Goal: Task Accomplishment & Management: Manage account settings

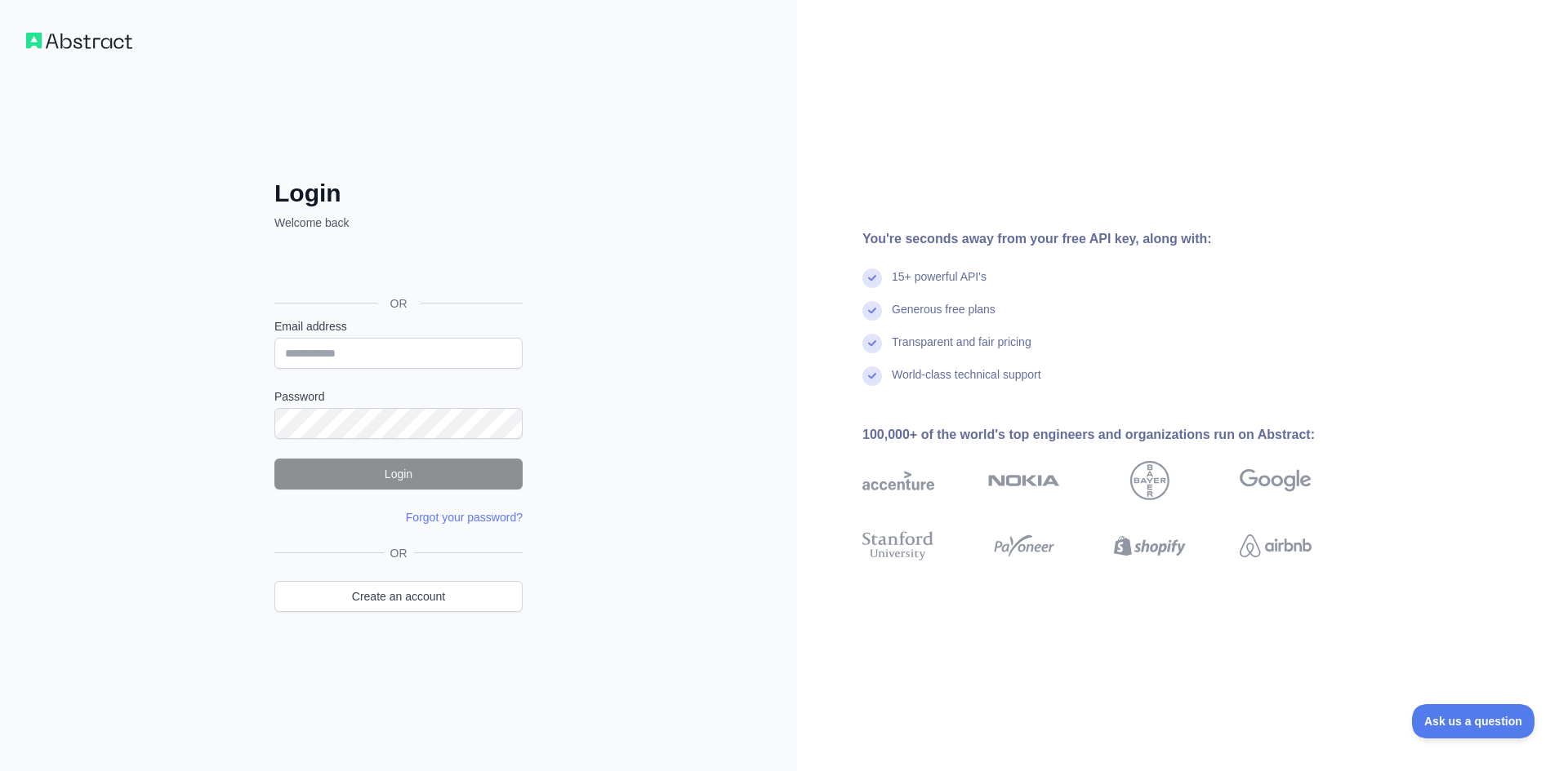
click at [742, 220] on div "Login Welcome back OR Email address Password Login Forgot your password? Please…" at bounding box center [398, 386] width 797 height 771
click at [360, 350] on input "Email address" at bounding box center [398, 353] width 248 height 31
drag, startPoint x: 304, startPoint y: 358, endPoint x: 585, endPoint y: 360, distance: 281.0
click at [584, 362] on div "**********" at bounding box center [398, 386] width 797 height 771
type input "**********"
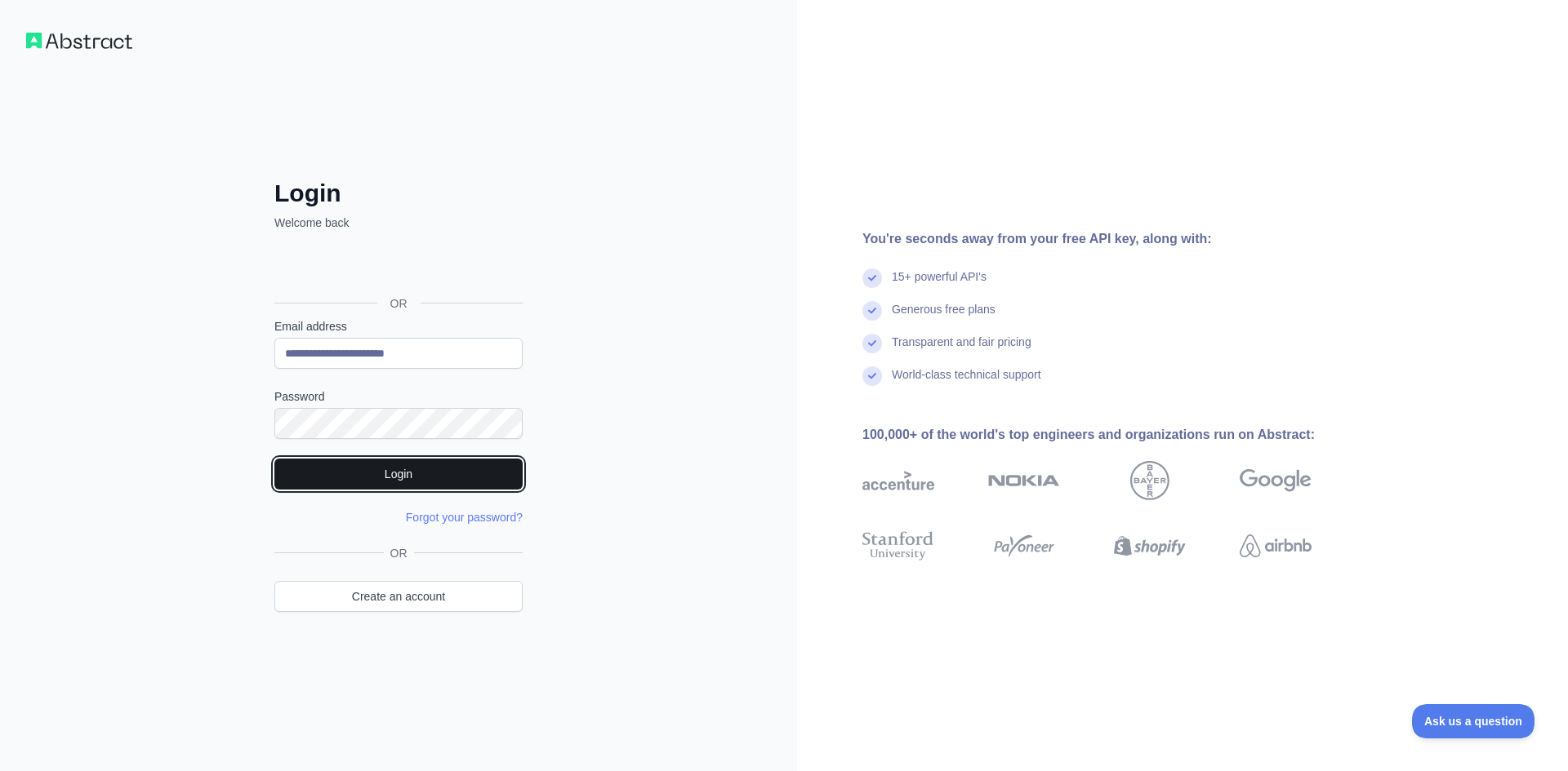
click at [421, 467] on button "Login" at bounding box center [398, 474] width 248 height 31
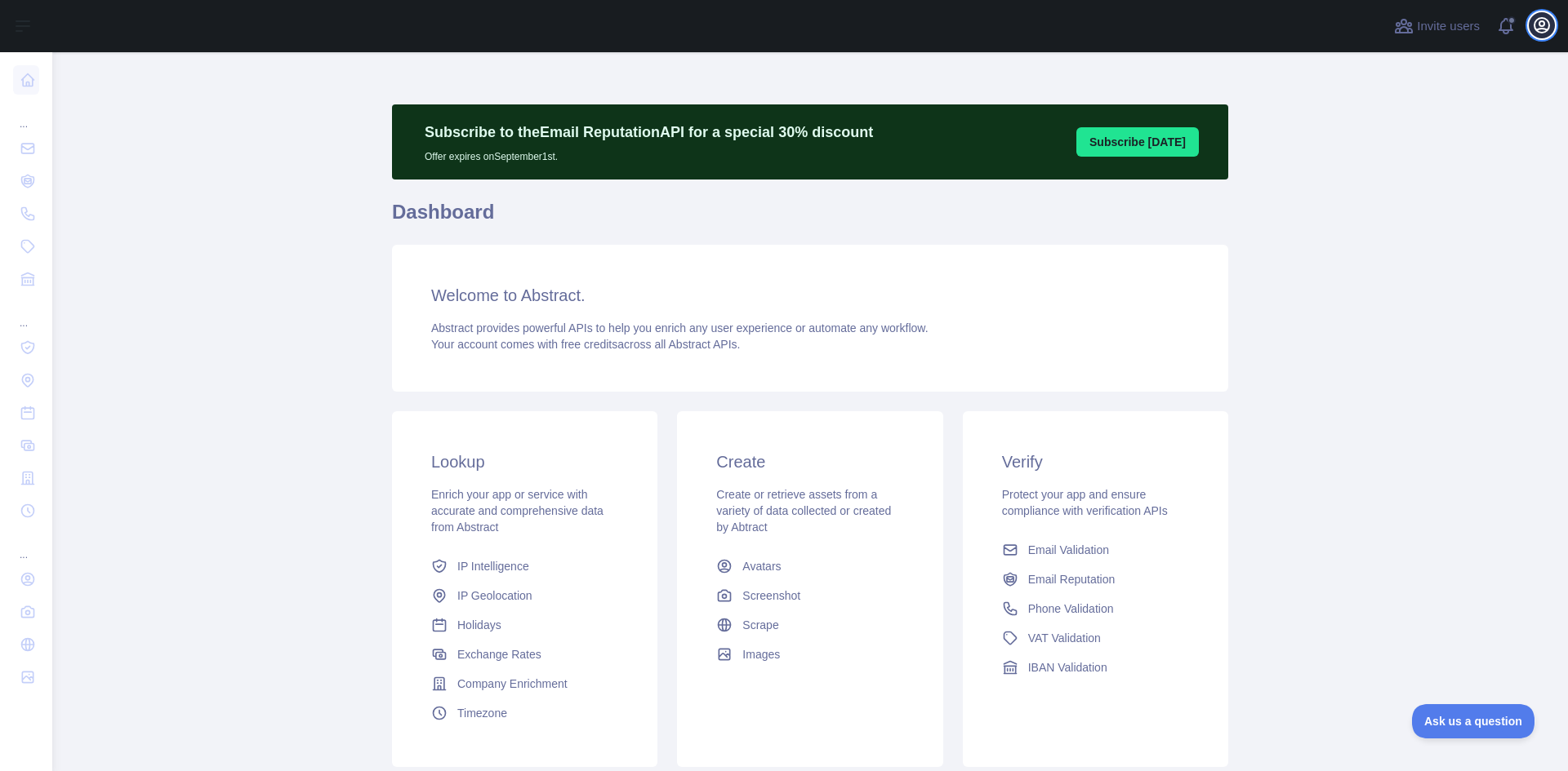
click at [1540, 21] on icon "button" at bounding box center [1542, 25] width 20 height 20
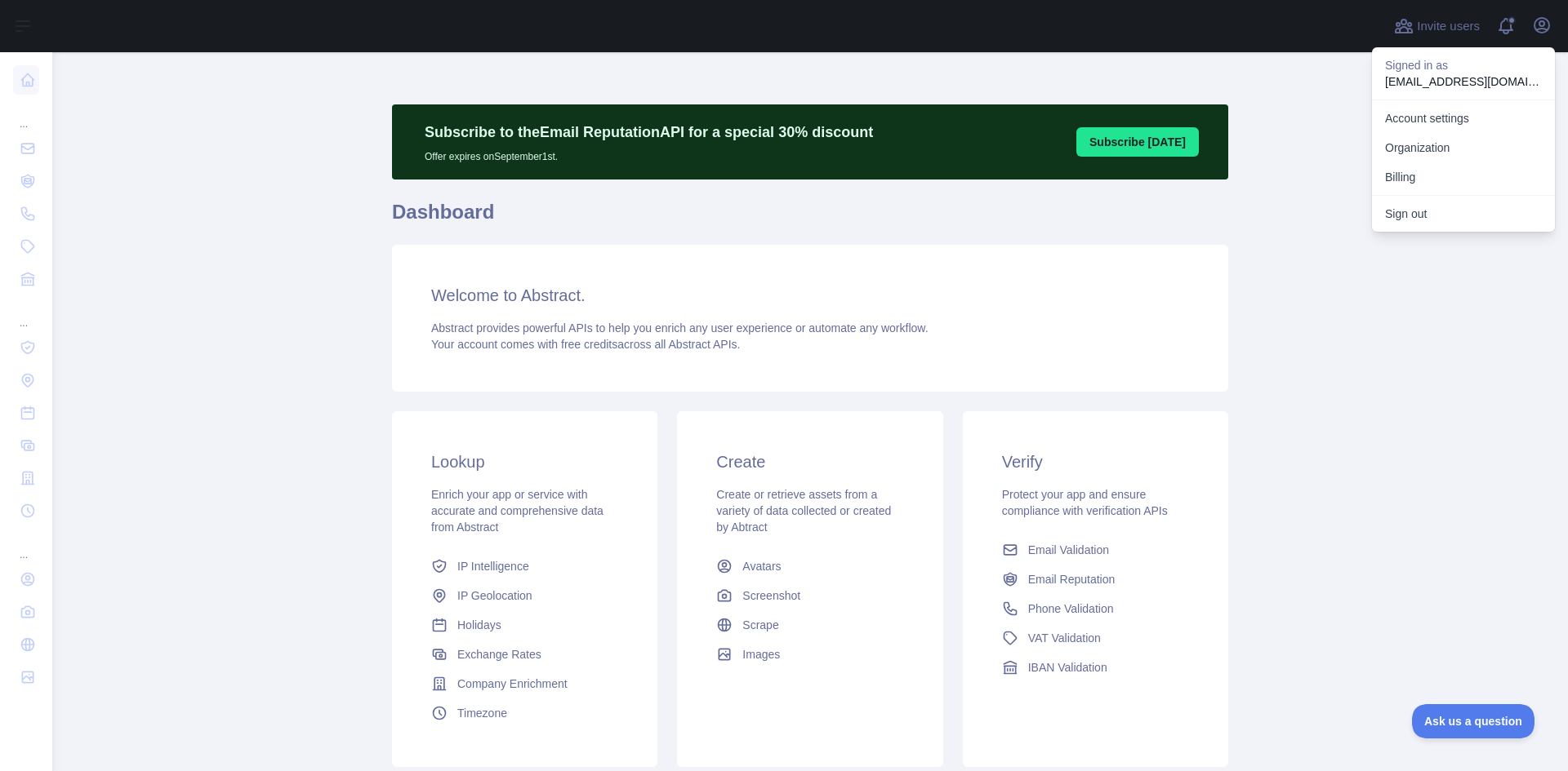
click at [1233, 423] on main "Subscribe to the Email Reputation API for a special 30 % discount Offer expires…" at bounding box center [809, 412] width 1515 height 719
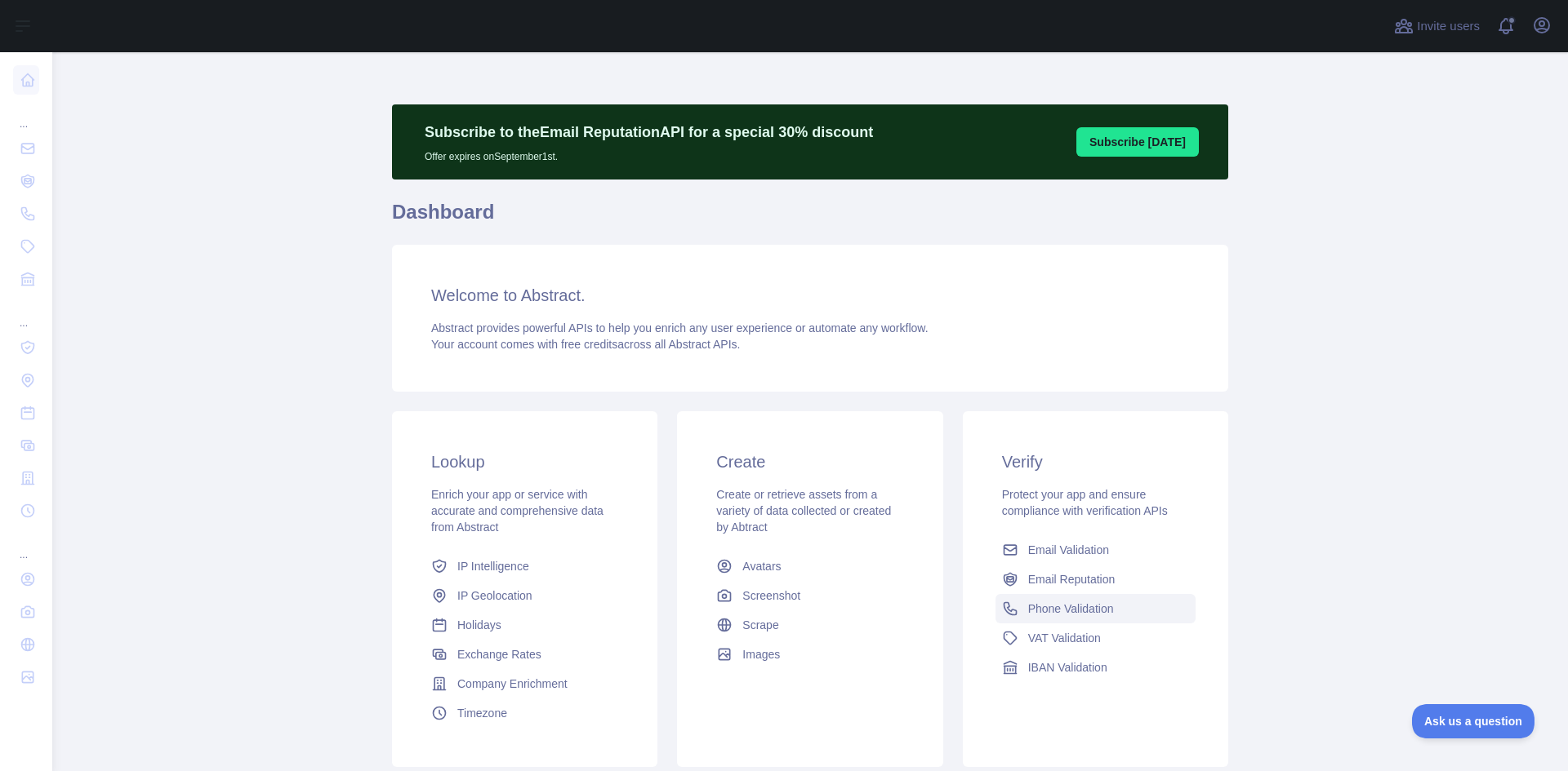
click at [1073, 607] on span "Phone Validation" at bounding box center [1070, 608] width 85 height 16
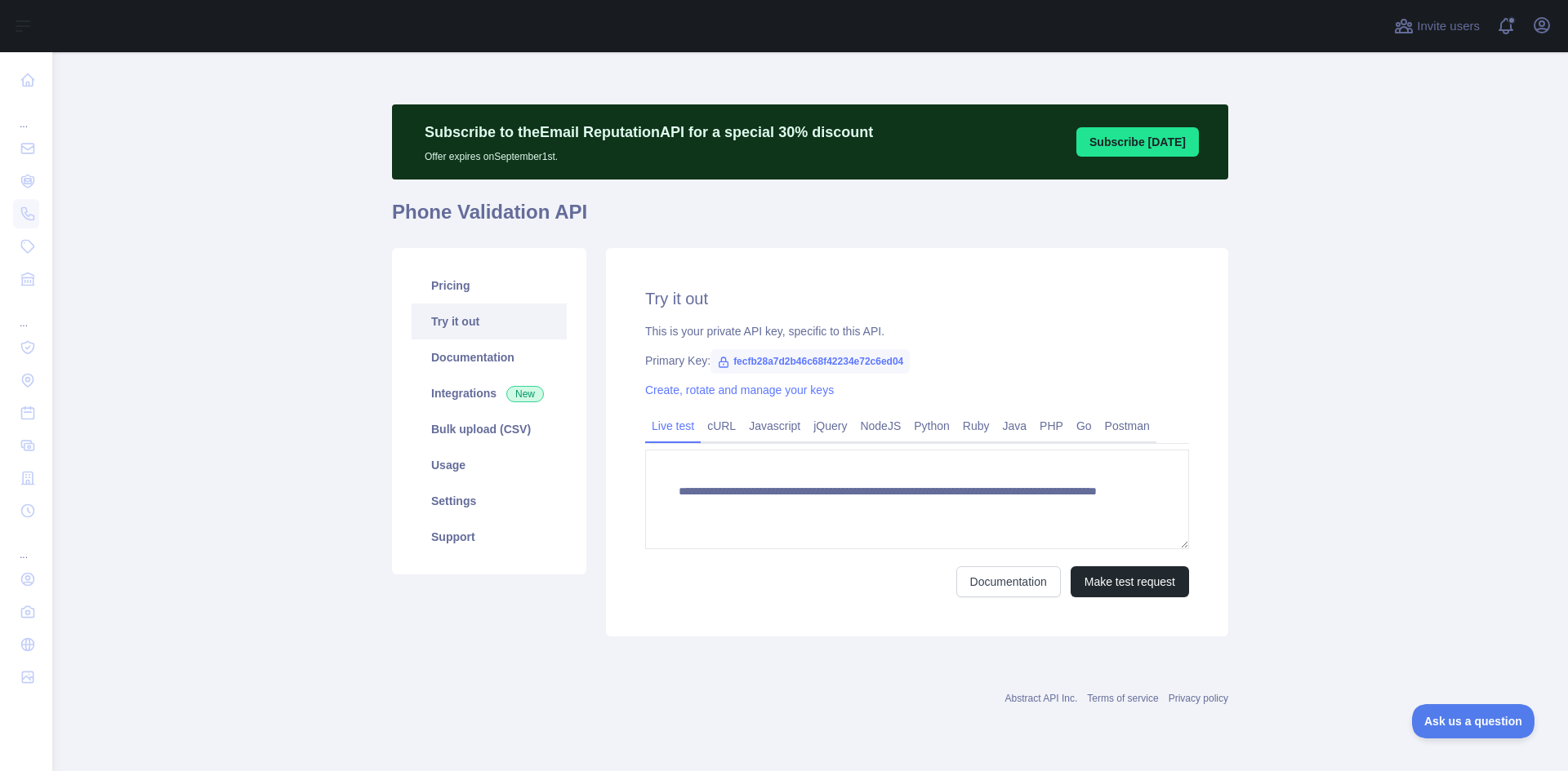
drag, startPoint x: 814, startPoint y: 165, endPoint x: 664, endPoint y: 177, distance: 150.5
drag, startPoint x: 664, startPoint y: 177, endPoint x: 1258, endPoint y: 226, distance: 596.0
drag, startPoint x: 1258, startPoint y: 226, endPoint x: 1372, endPoint y: 198, distance: 117.4
click at [1364, 212] on main "**********" at bounding box center [809, 412] width 1515 height 719
click at [1546, 36] on button "Open user menu" at bounding box center [1541, 25] width 26 height 26
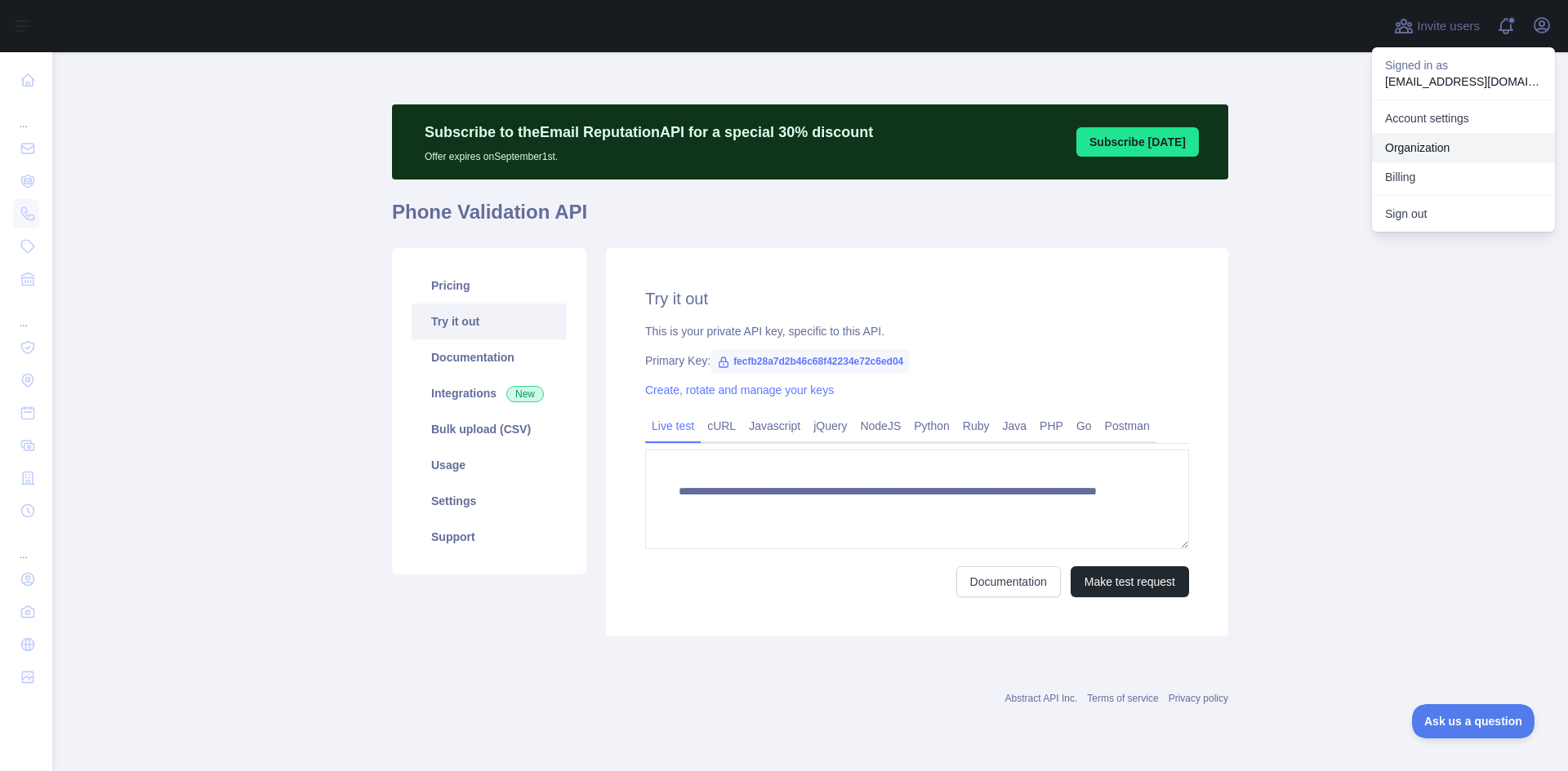
click at [1372, 163] on button "Billing" at bounding box center [1463, 177] width 183 height 30
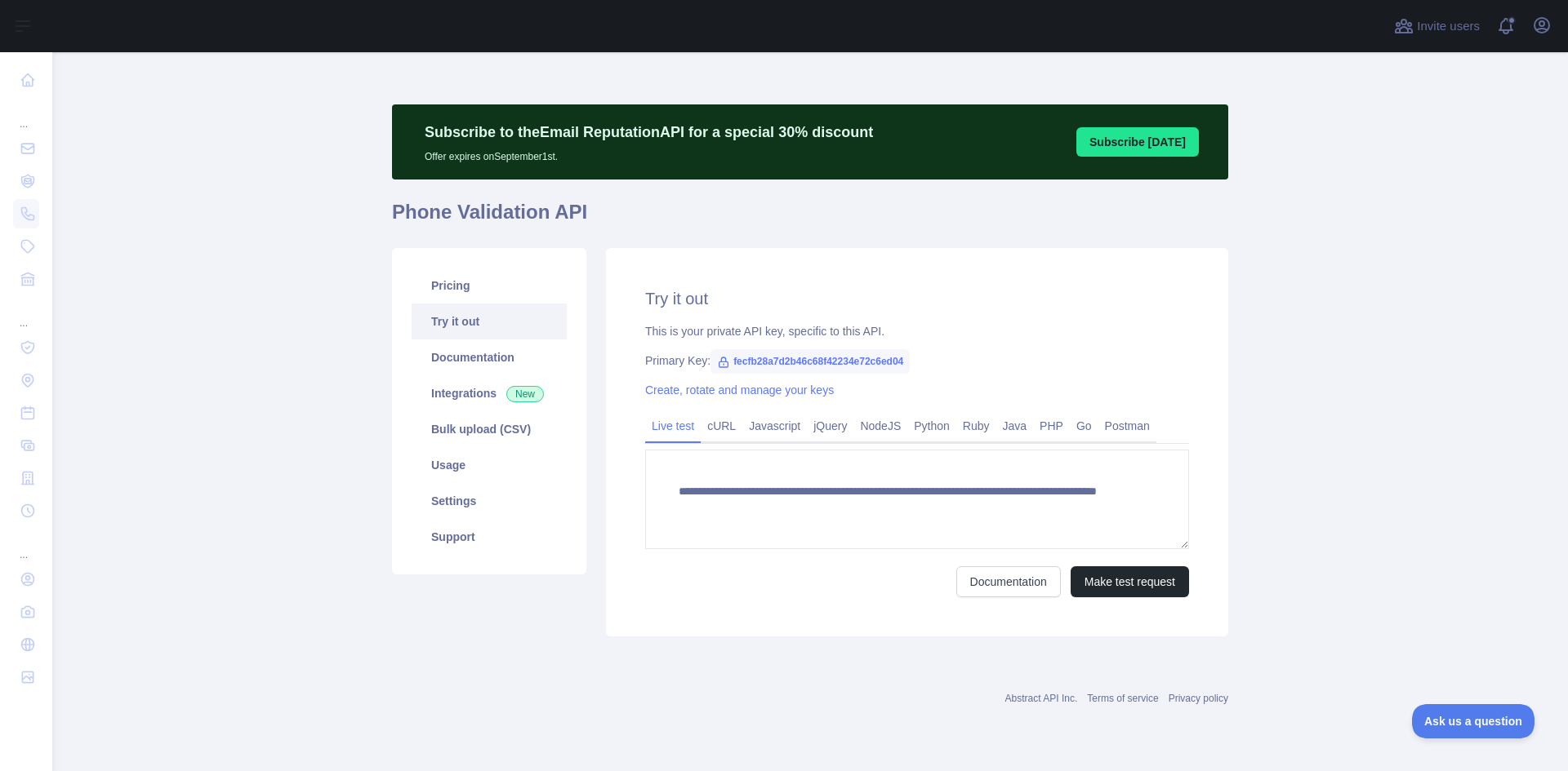
click at [1234, 204] on main "**********" at bounding box center [809, 412] width 1515 height 719
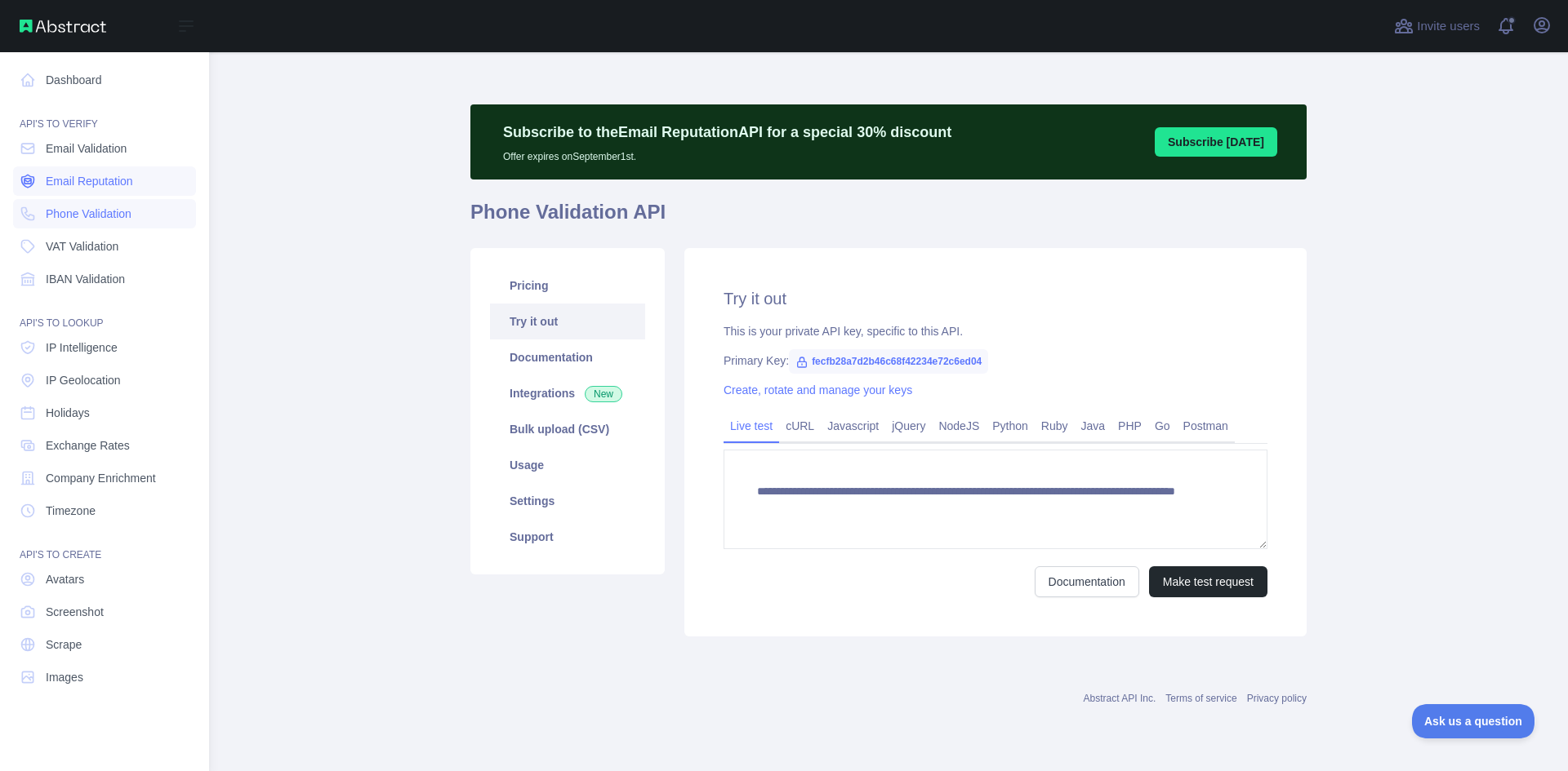
click at [63, 182] on span "Email Reputation" at bounding box center [89, 182] width 87 height 16
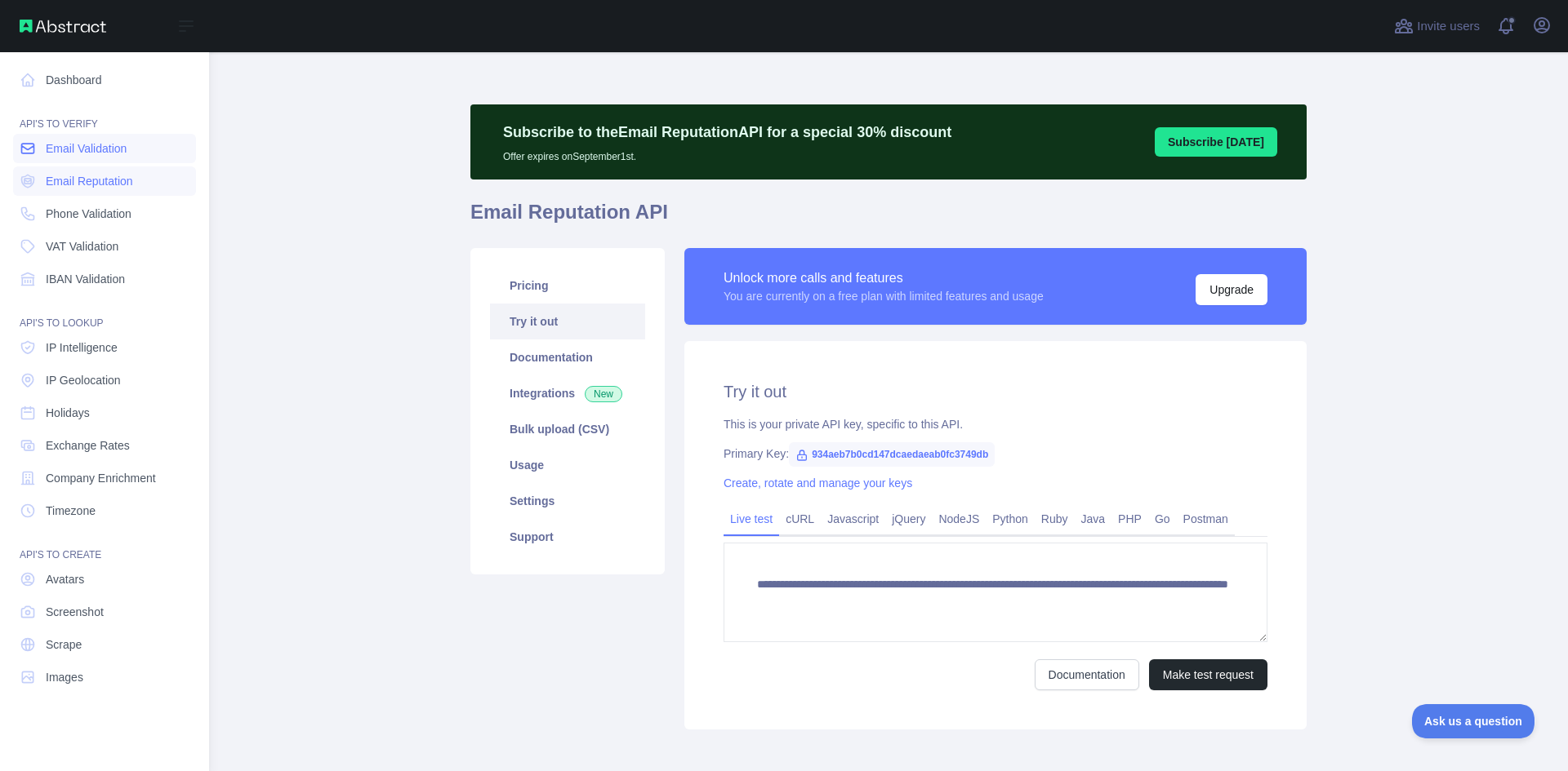
click at [68, 155] on span "Email Validation" at bounding box center [86, 148] width 81 height 16
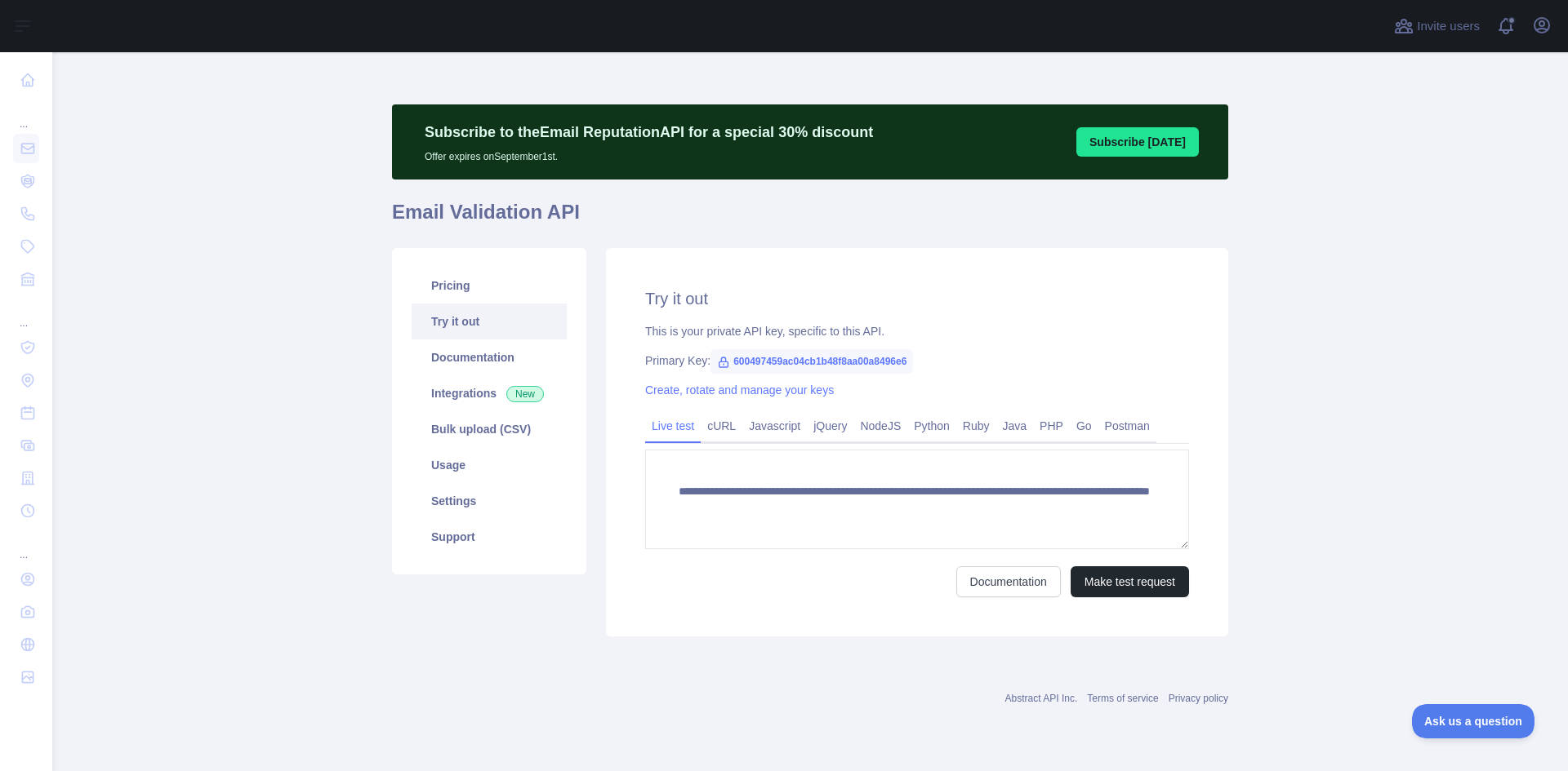
click at [268, 395] on main "**********" at bounding box center [809, 412] width 1515 height 719
click at [467, 537] on link "Support" at bounding box center [489, 537] width 156 height 36
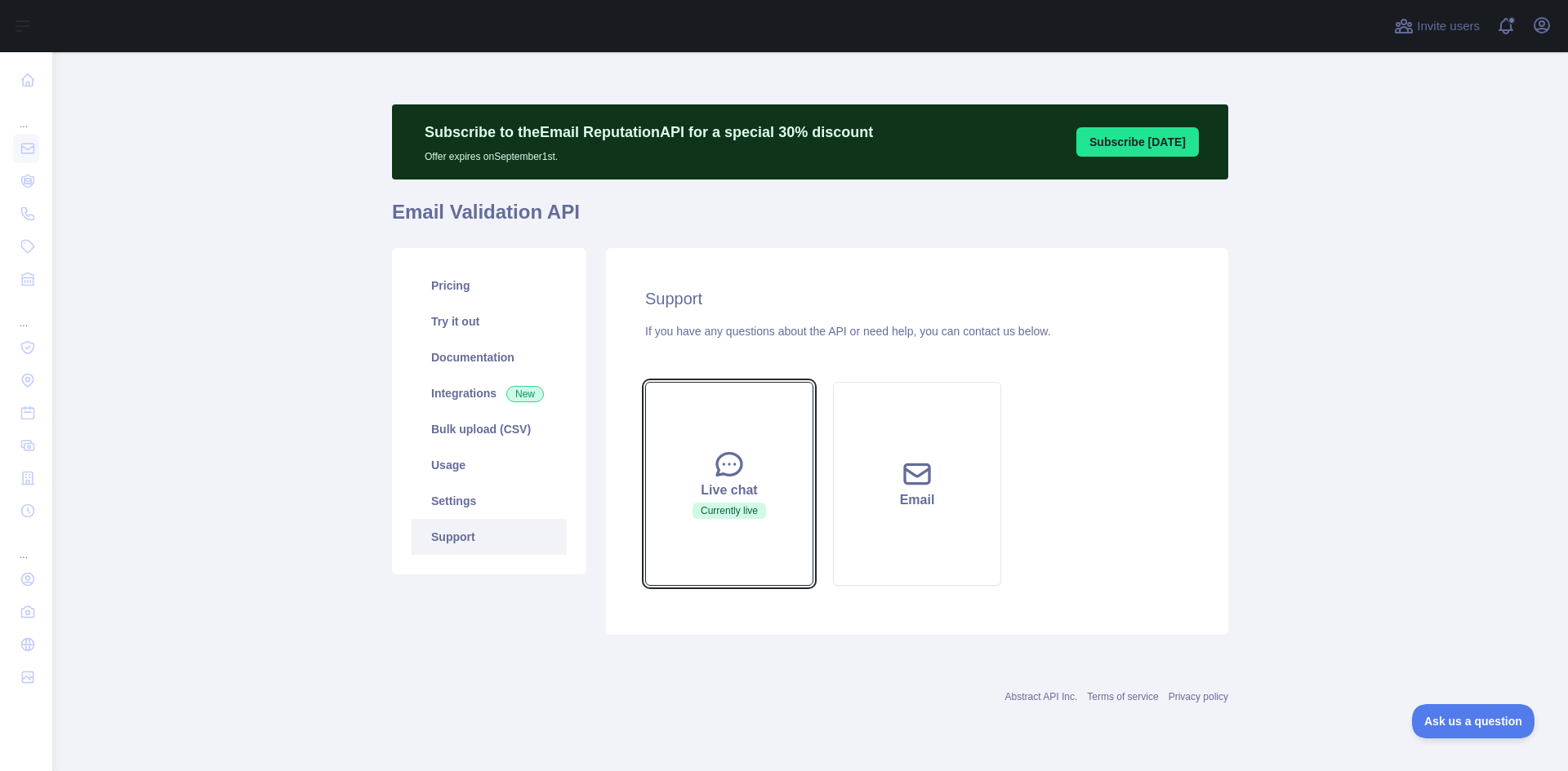
click at [742, 478] on icon at bounding box center [729, 465] width 32 height 32
click at [734, 461] on icon at bounding box center [729, 465] width 32 height 32
click at [1413, 374] on main "Subscribe to the Email Reputation API for a special 30 % discount Offer expires…" at bounding box center [809, 412] width 1515 height 719
click at [733, 484] on div "Live chat" at bounding box center [729, 491] width 128 height 20
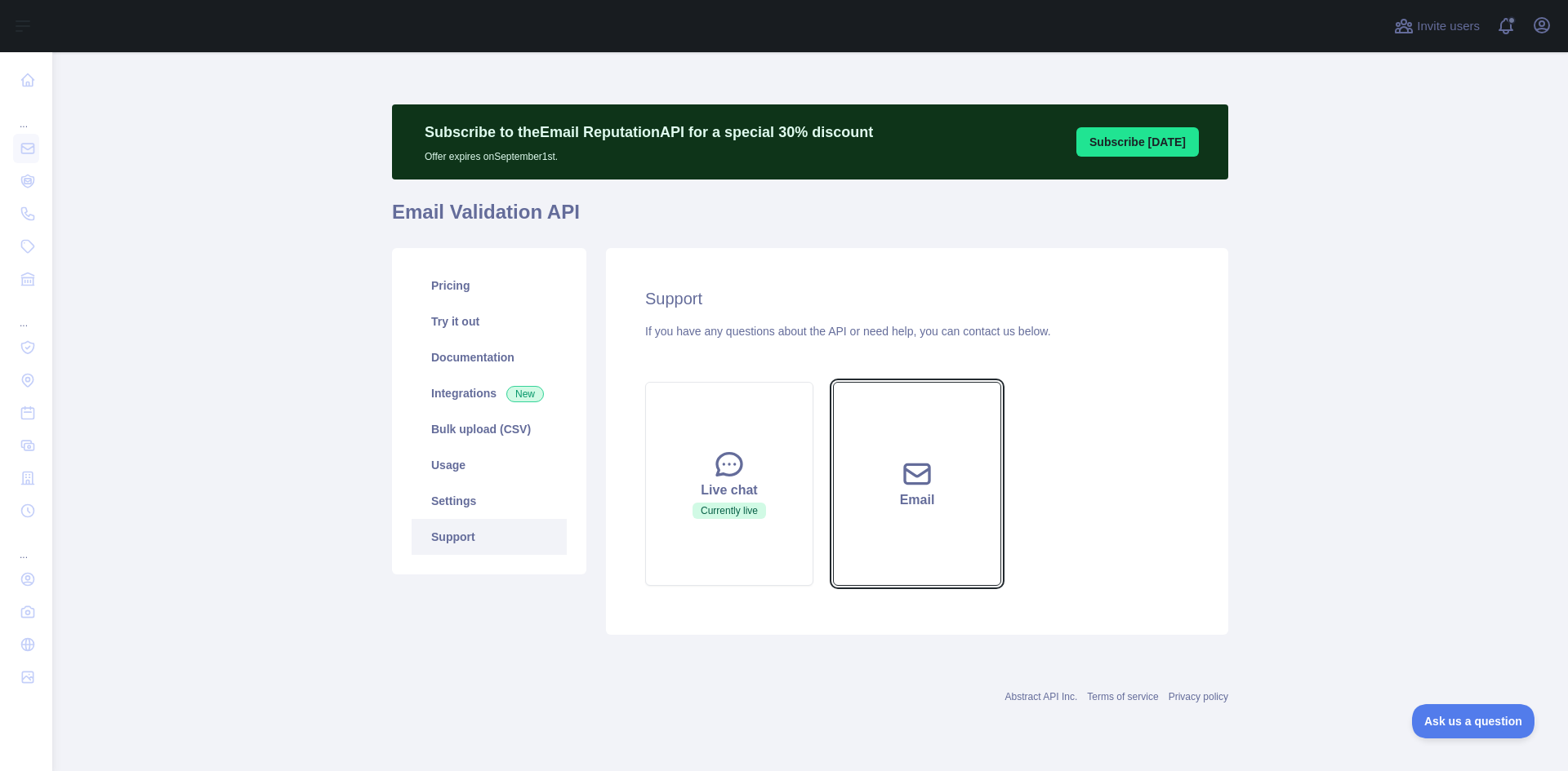
click at [916, 481] on icon at bounding box center [917, 474] width 32 height 32
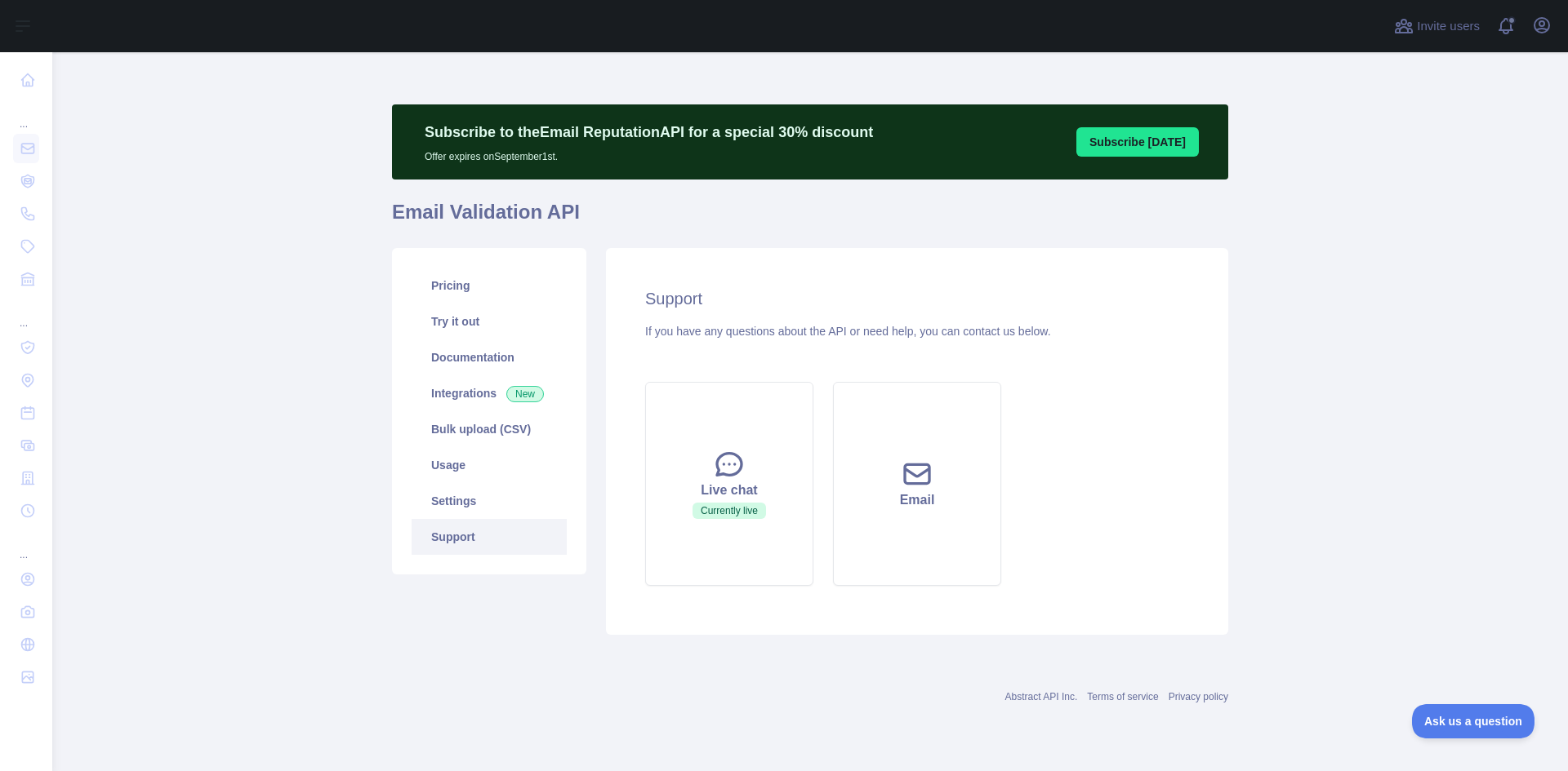
click at [1542, 11] on div "Invite users View notifications Open user menu" at bounding box center [1472, 26] width 165 height 52
click at [1541, 30] on icon "button" at bounding box center [1542, 25] width 20 height 20
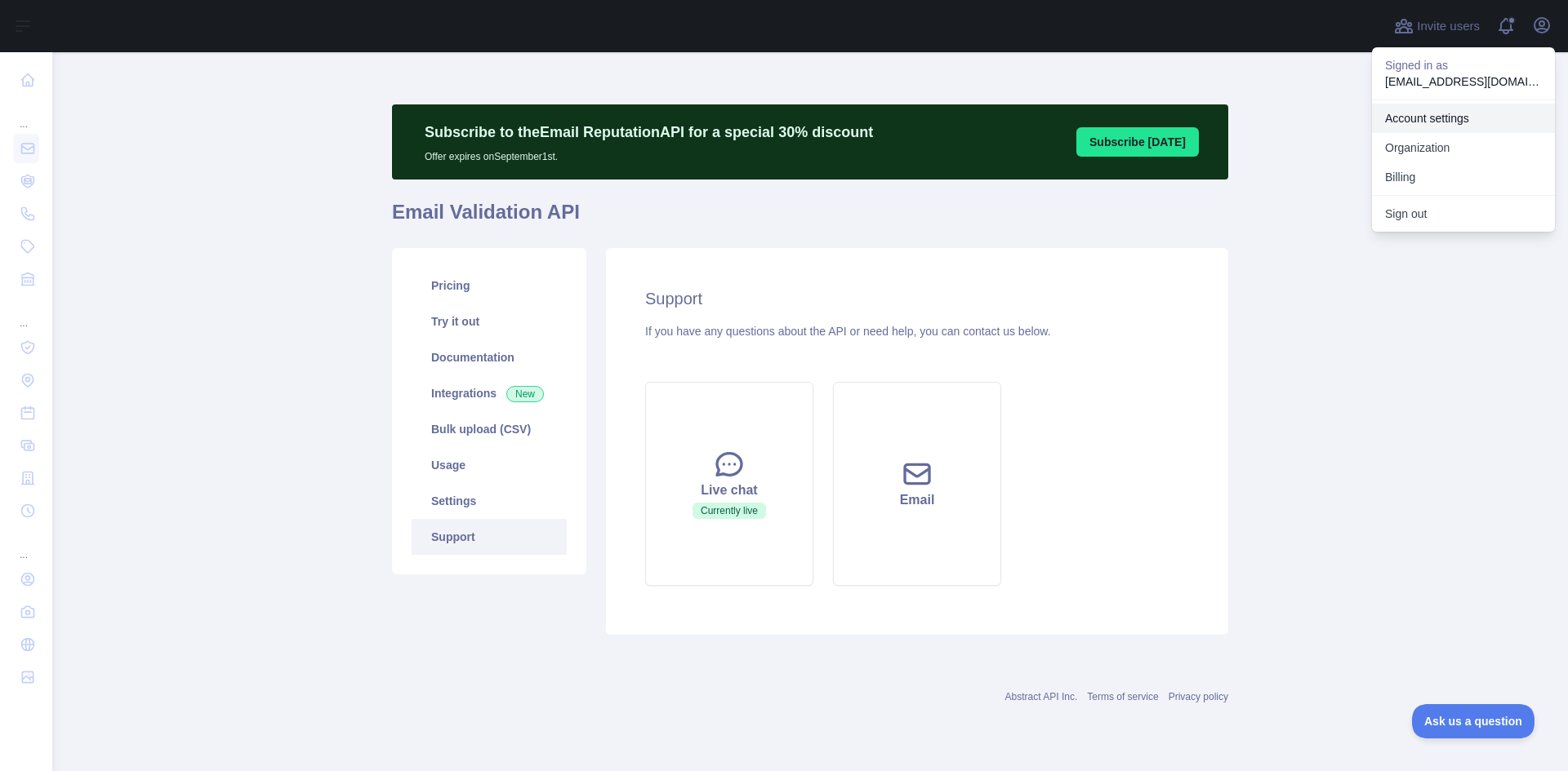
click at [1462, 120] on link "Account settings" at bounding box center [1463, 118] width 183 height 30
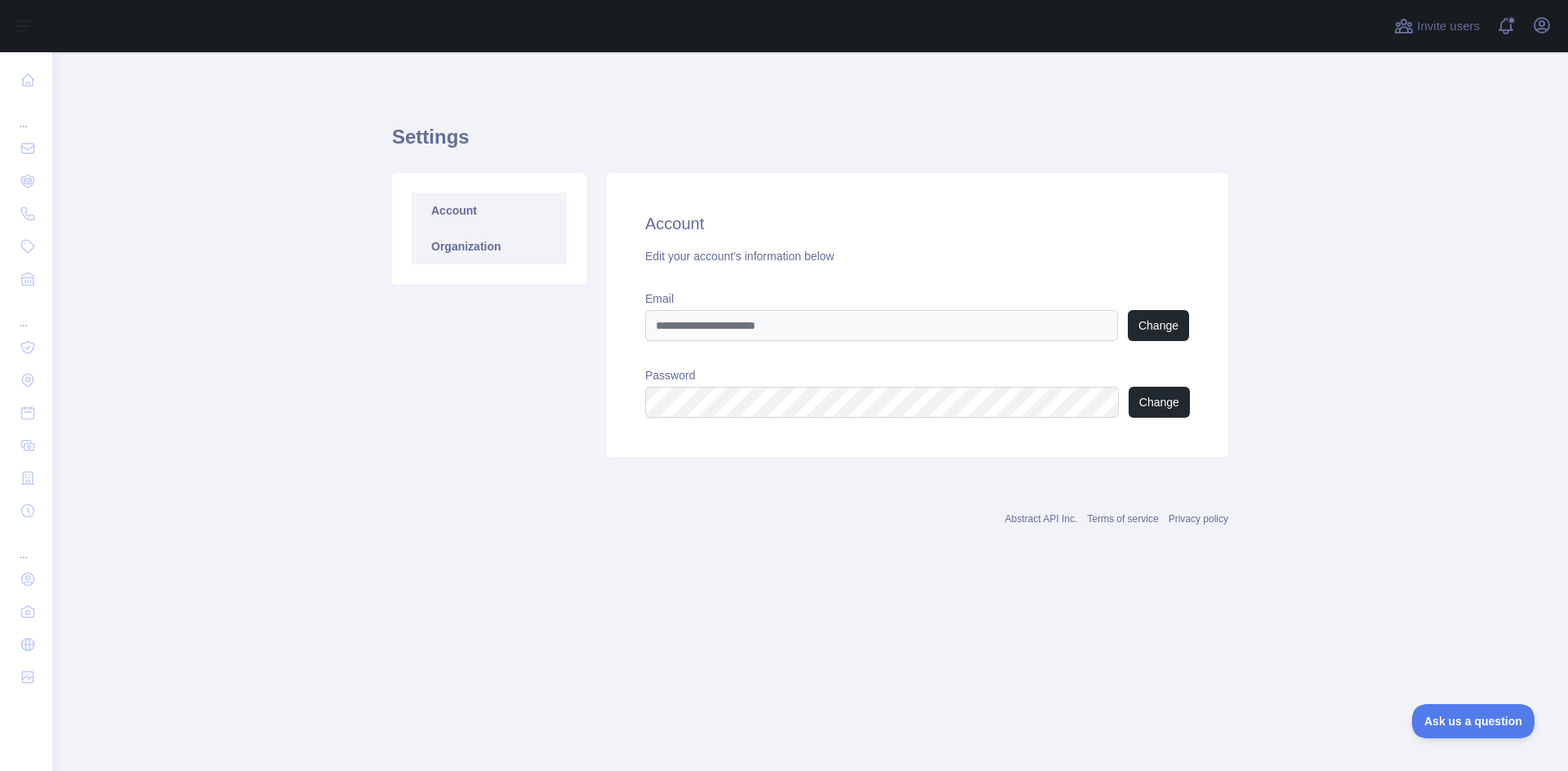
click at [478, 251] on link "Organization" at bounding box center [489, 246] width 156 height 36
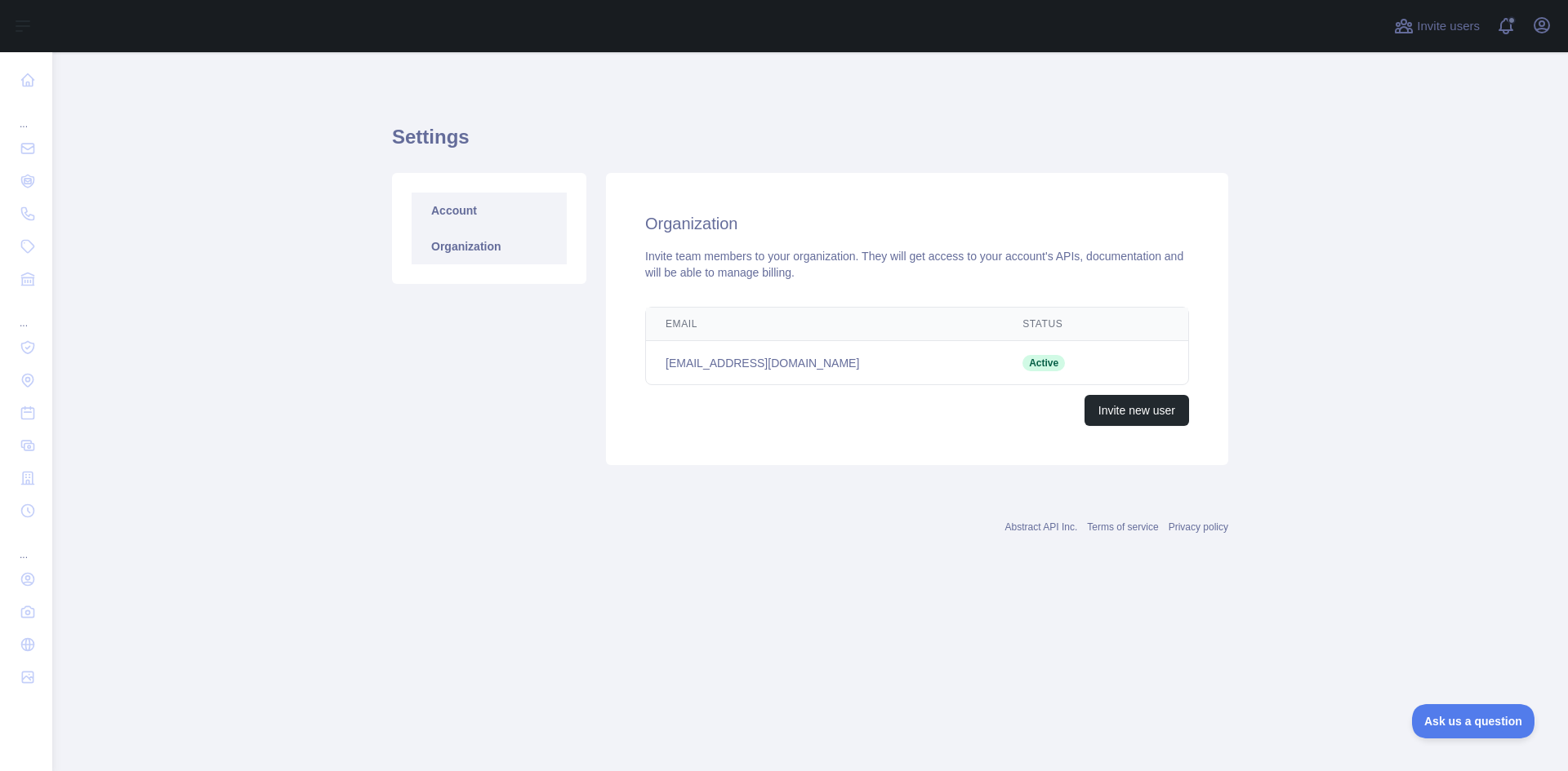
click at [476, 202] on link "Account" at bounding box center [489, 210] width 156 height 36
